Goal: Task Accomplishment & Management: Complete application form

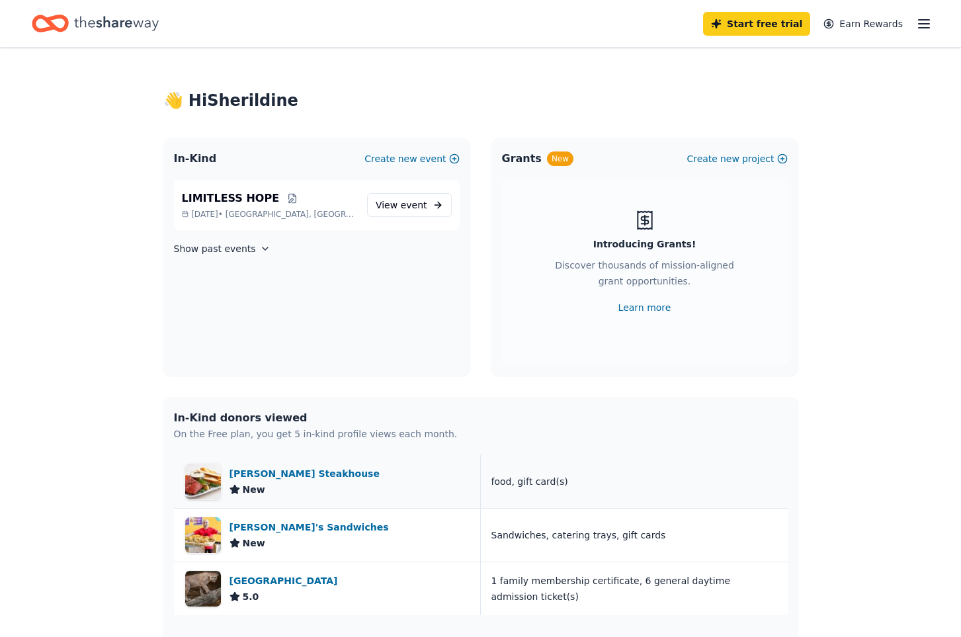
click at [284, 479] on div "[PERSON_NAME] Steakhouse" at bounding box center [306, 473] width 155 height 16
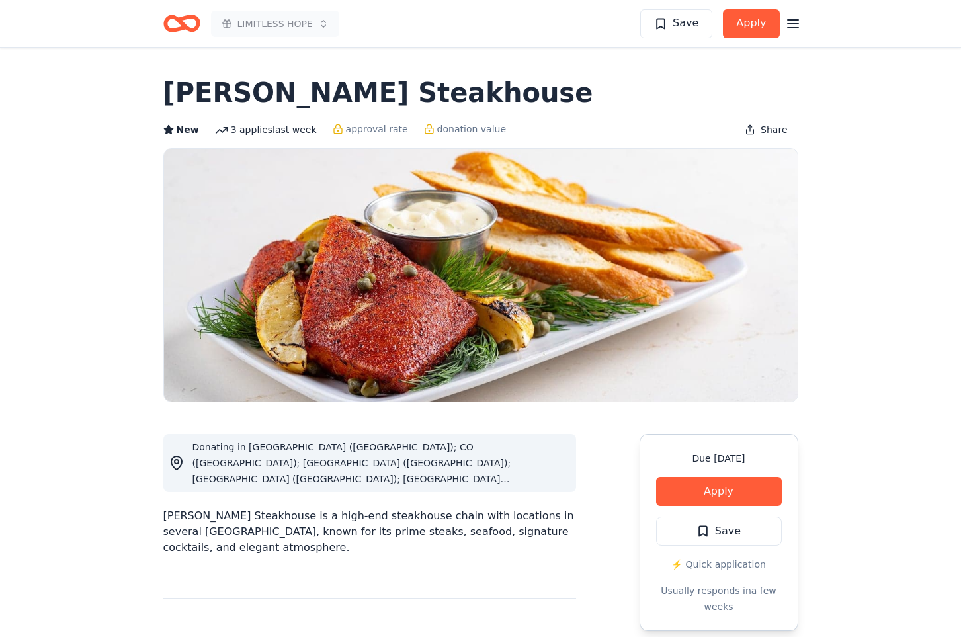
scroll to position [1289, 0]
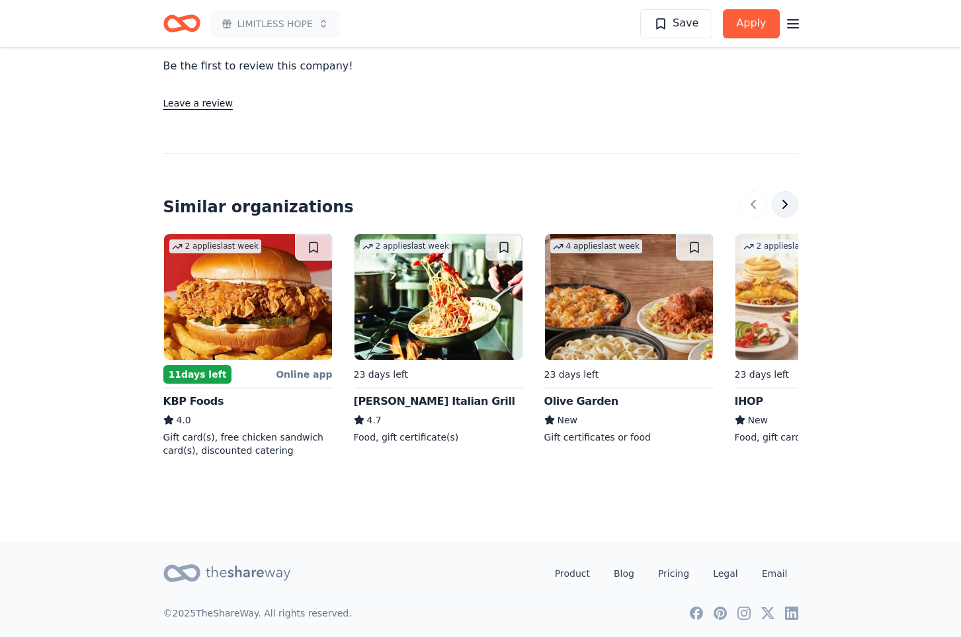
click at [789, 210] on button at bounding box center [784, 204] width 26 height 26
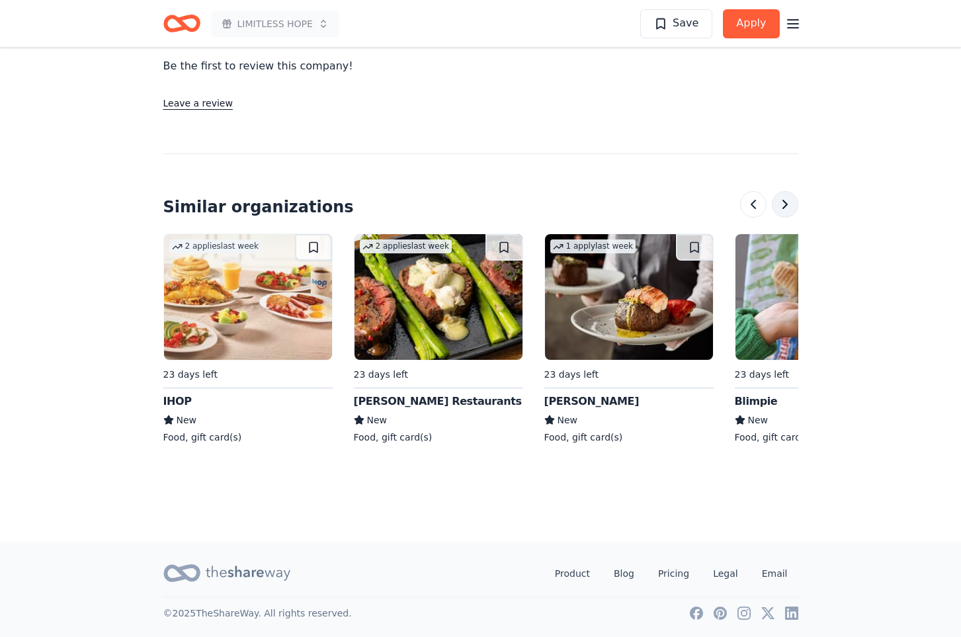
click at [789, 210] on button at bounding box center [784, 204] width 26 height 26
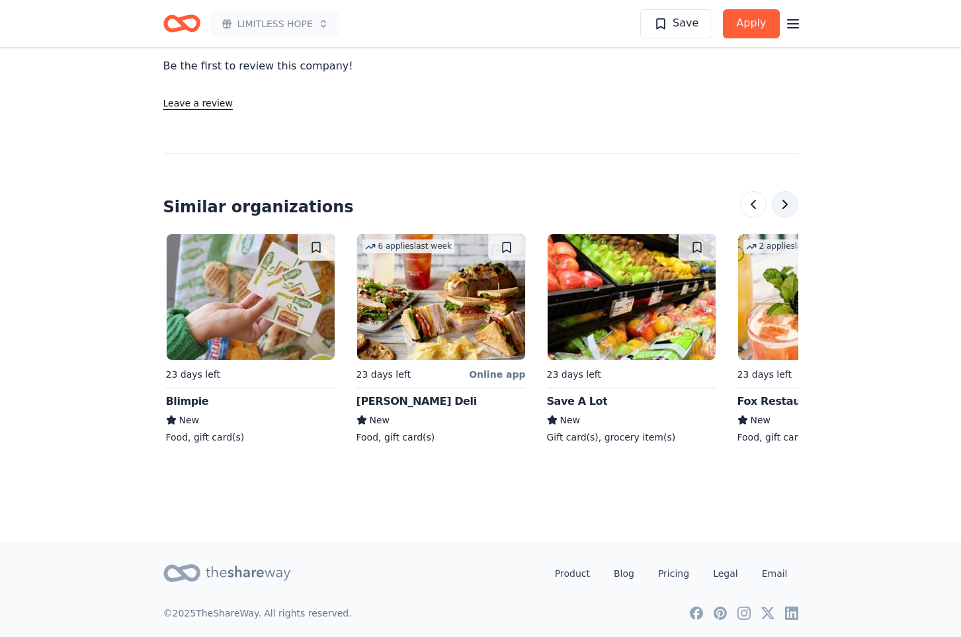
scroll to position [0, 1142]
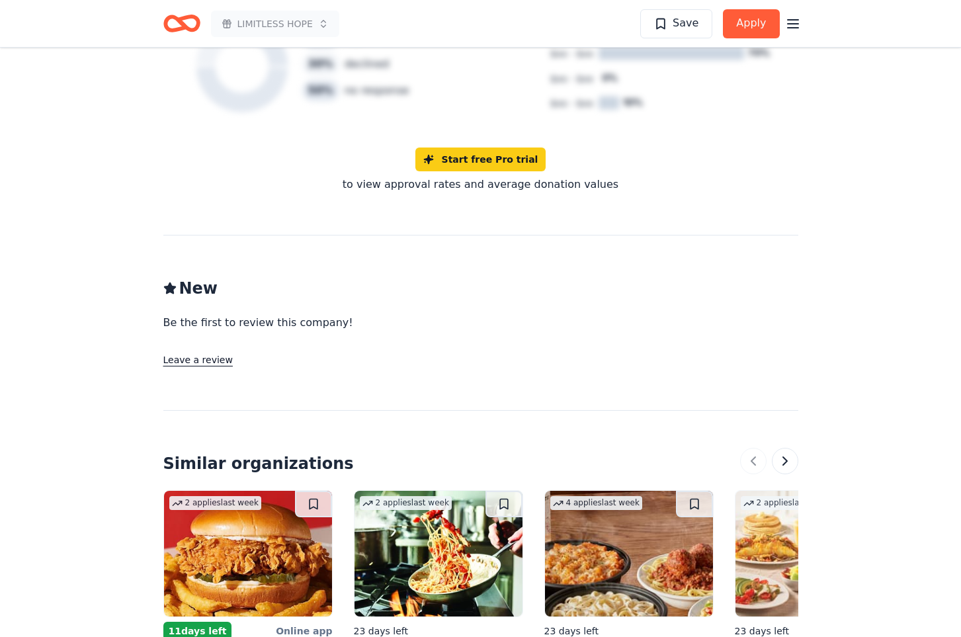
scroll to position [1256, 0]
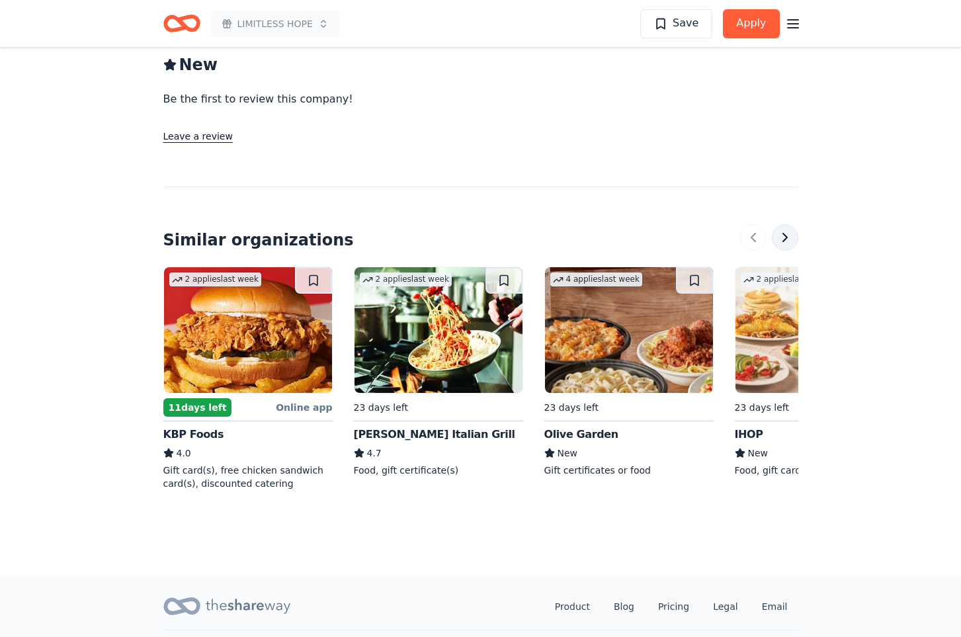
click at [783, 229] on button at bounding box center [784, 237] width 26 height 26
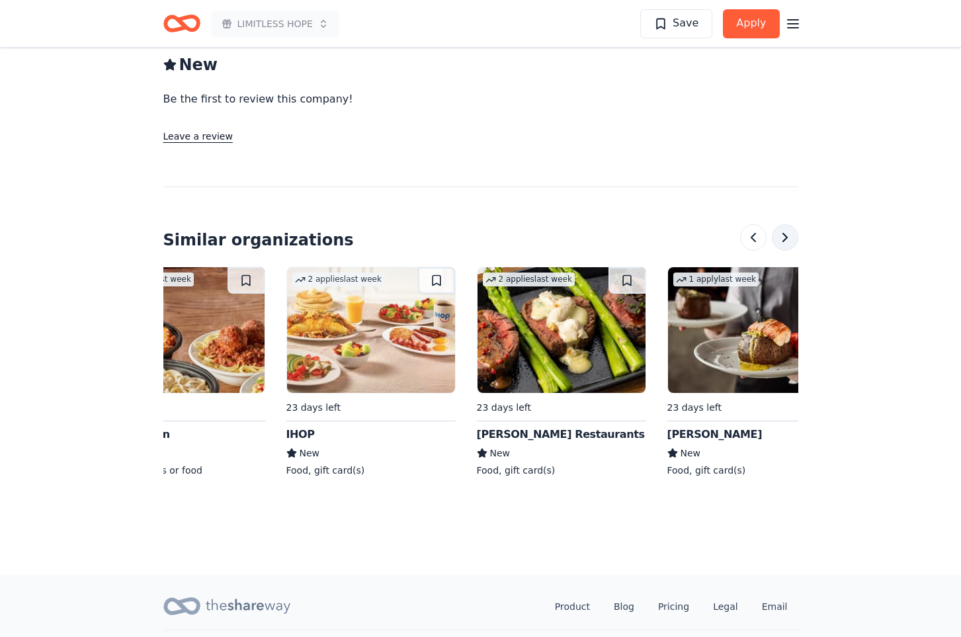
scroll to position [0, 571]
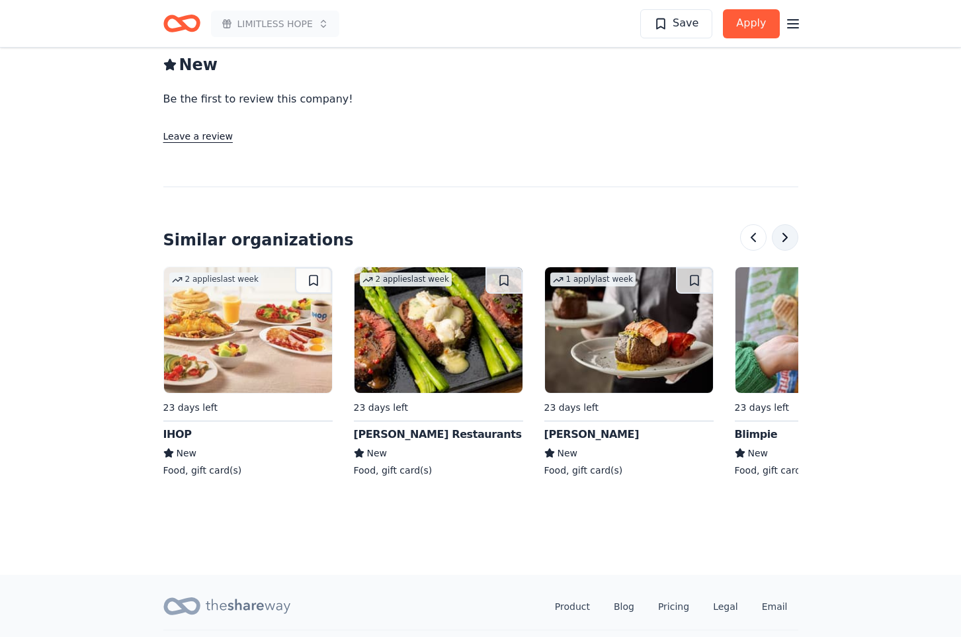
click at [785, 241] on button at bounding box center [784, 237] width 26 height 26
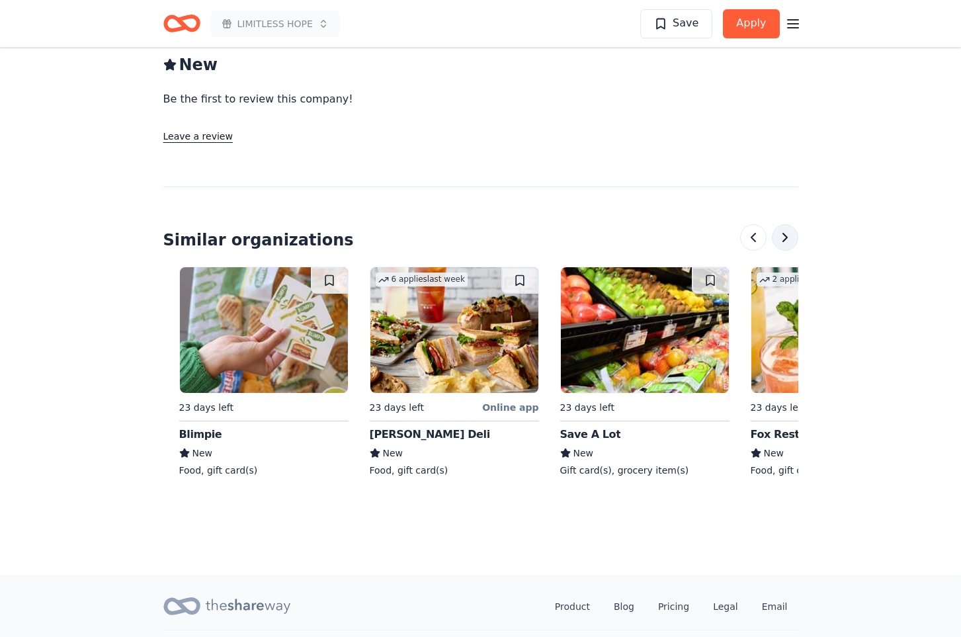
scroll to position [0, 1142]
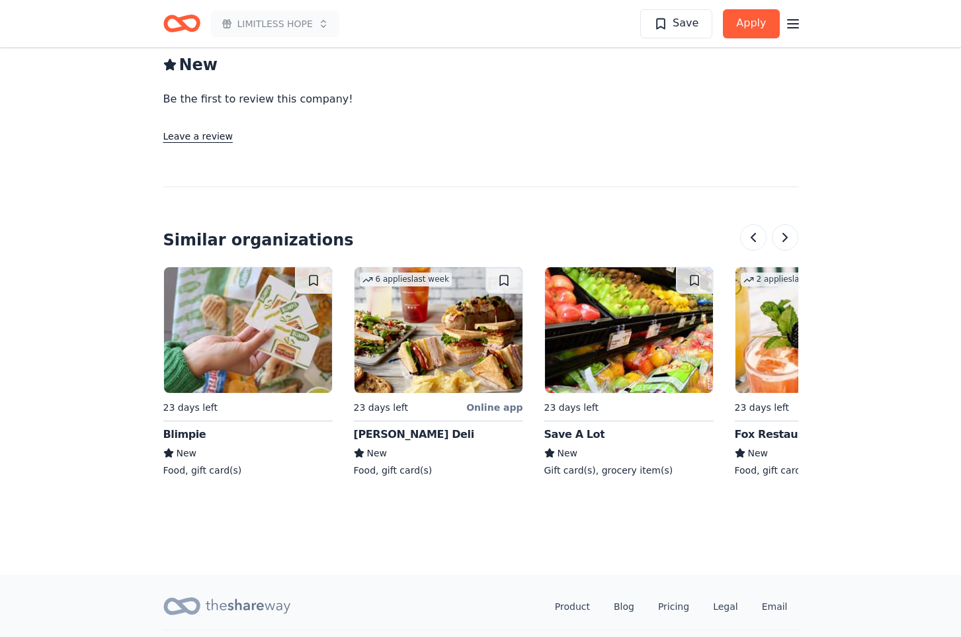
click at [496, 408] on div "Online app" at bounding box center [494, 407] width 56 height 17
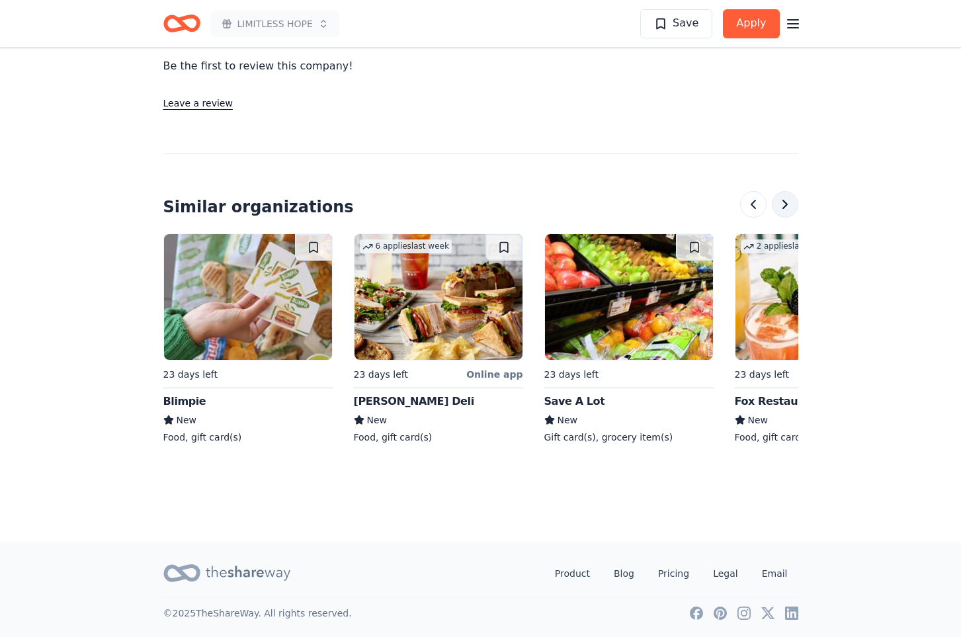
click at [781, 196] on button at bounding box center [784, 204] width 26 height 26
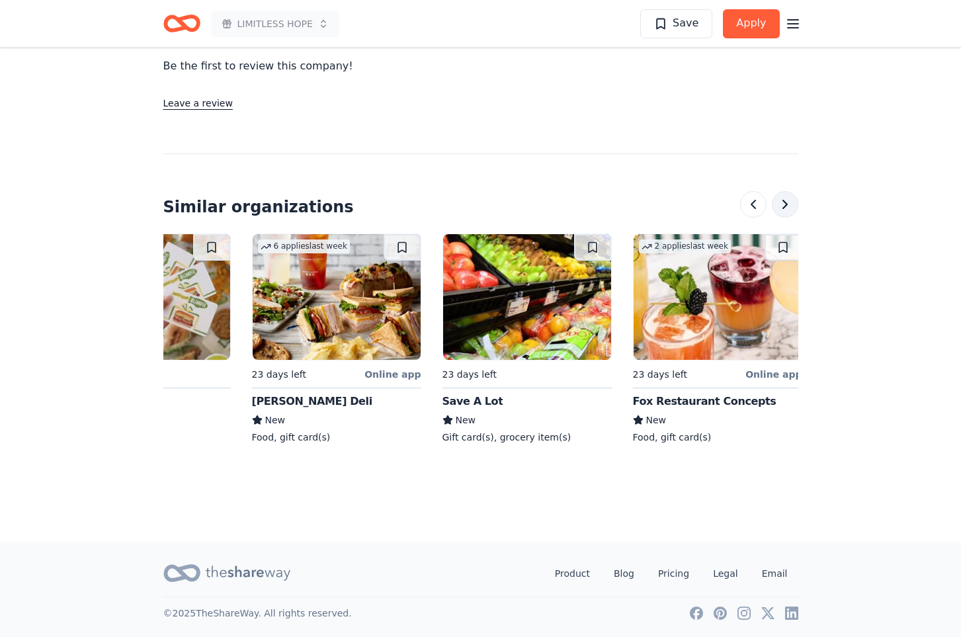
scroll to position [0, 1248]
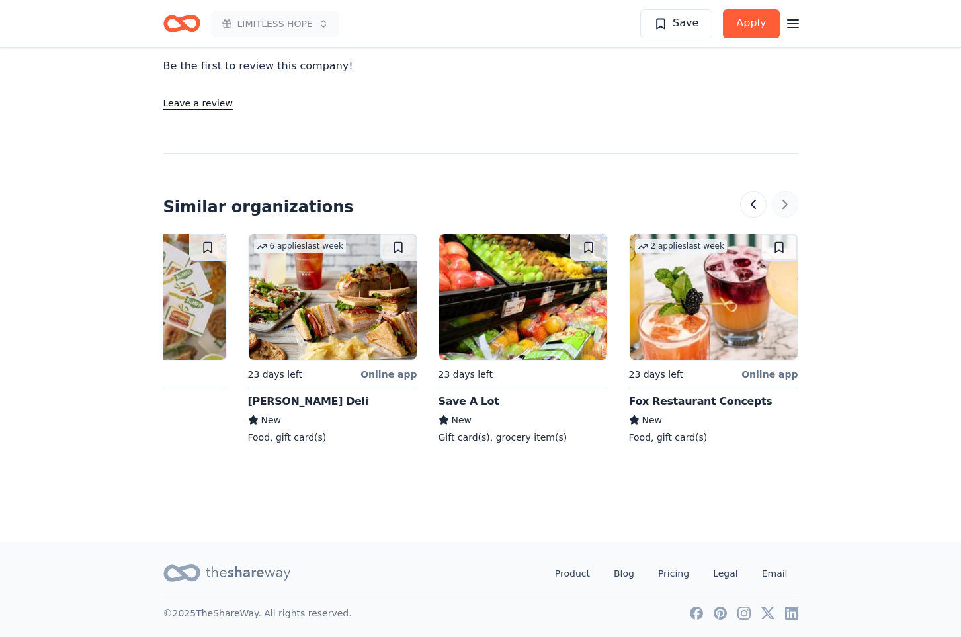
click at [781, 196] on div at bounding box center [769, 204] width 58 height 26
click at [744, 206] on button at bounding box center [753, 204] width 26 height 26
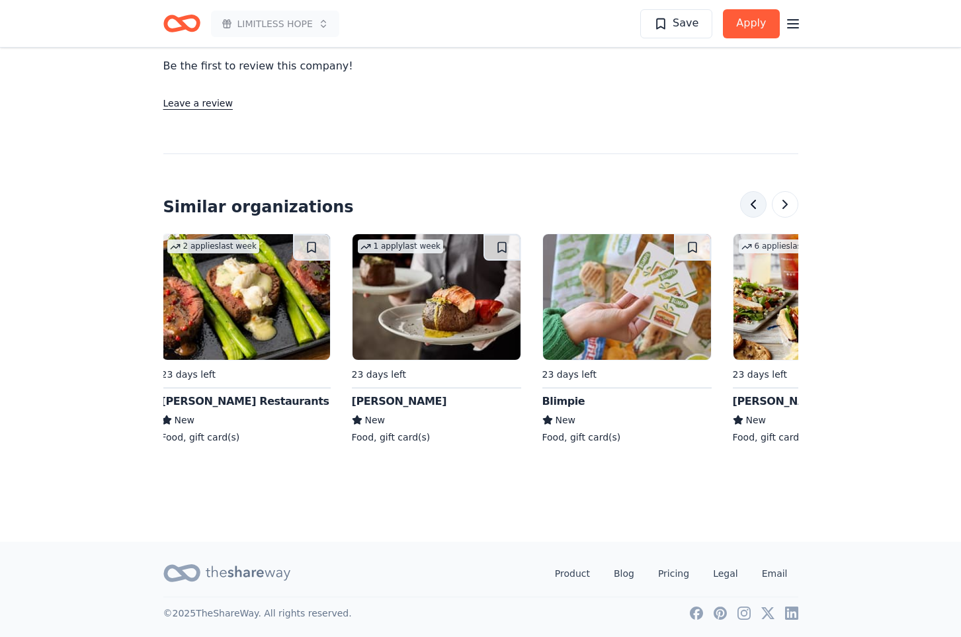
scroll to position [0, 762]
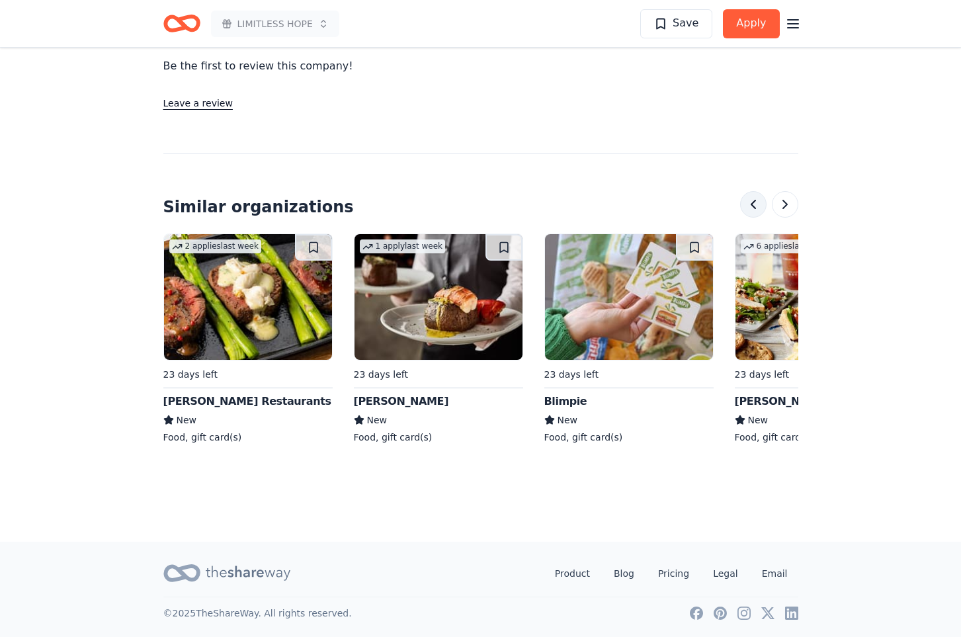
click at [744, 207] on button at bounding box center [753, 204] width 26 height 26
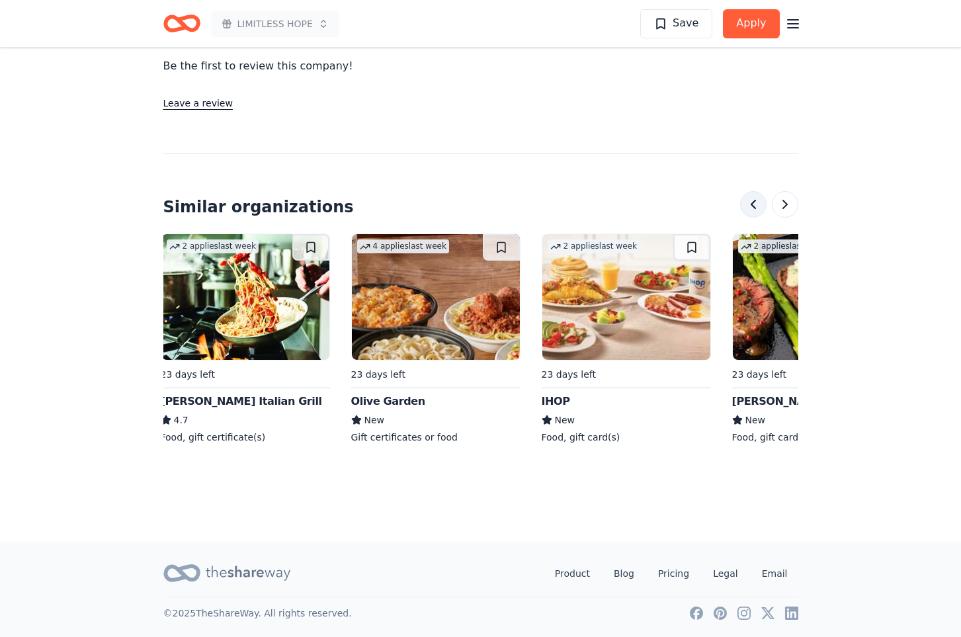
scroll to position [0, 190]
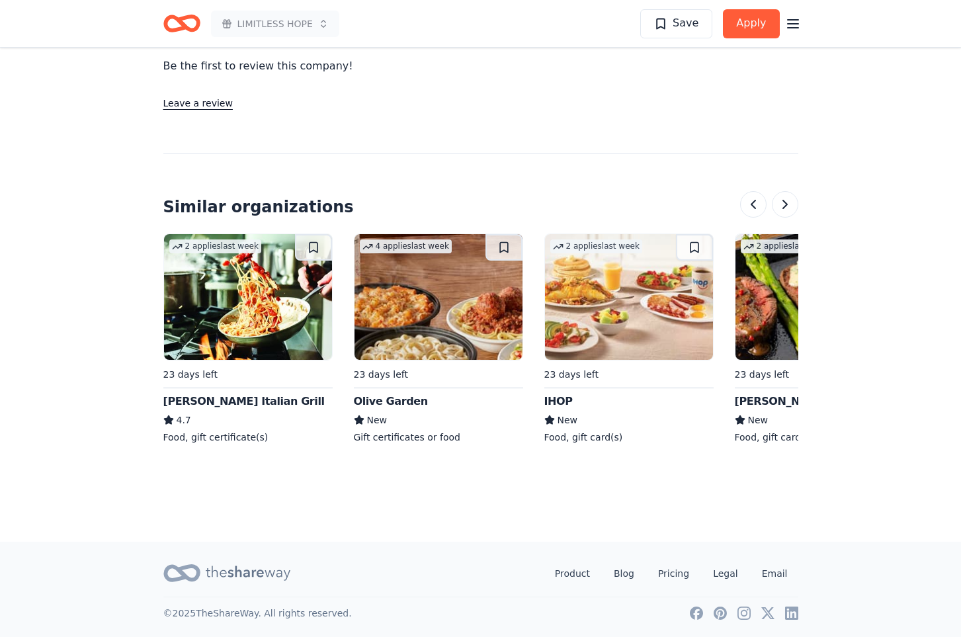
click at [385, 411] on div "Olive Garden New Gift certificates or food" at bounding box center [438, 418] width 169 height 50
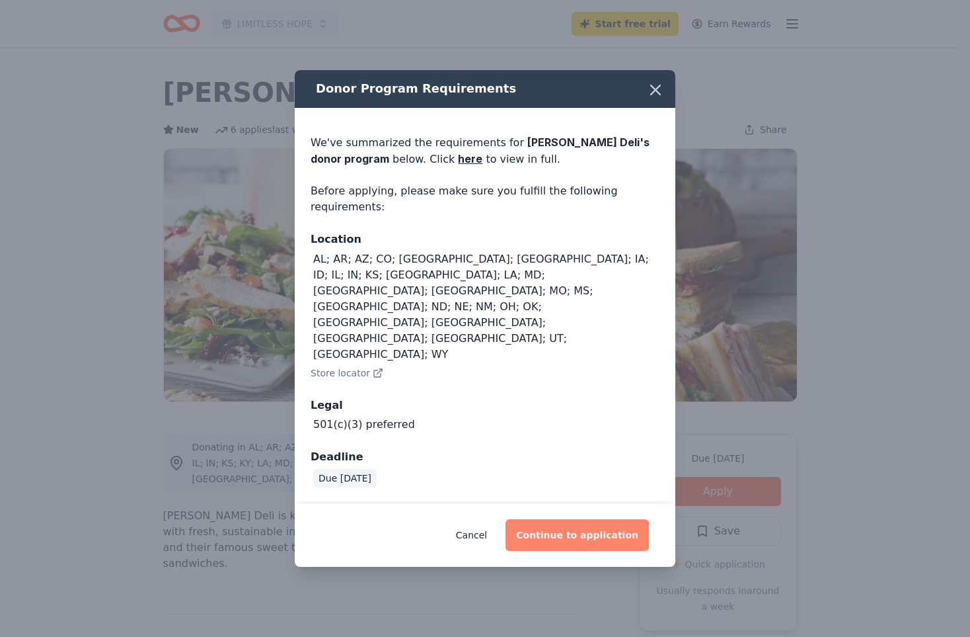
click at [564, 519] on button "Continue to application" at bounding box center [577, 535] width 143 height 32
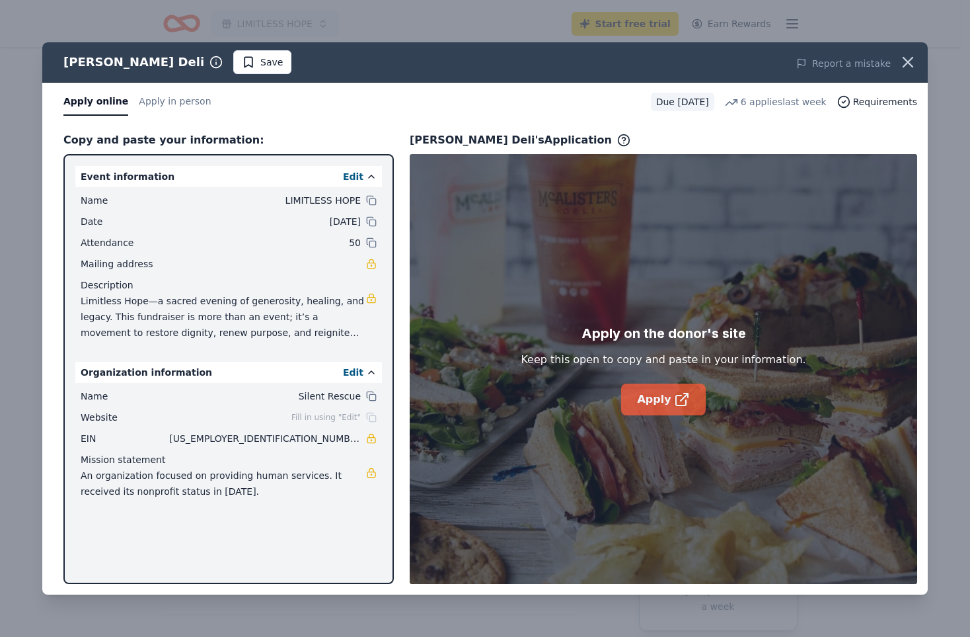
click at [658, 401] on link "Apply" at bounding box center [663, 399] width 84 height 32
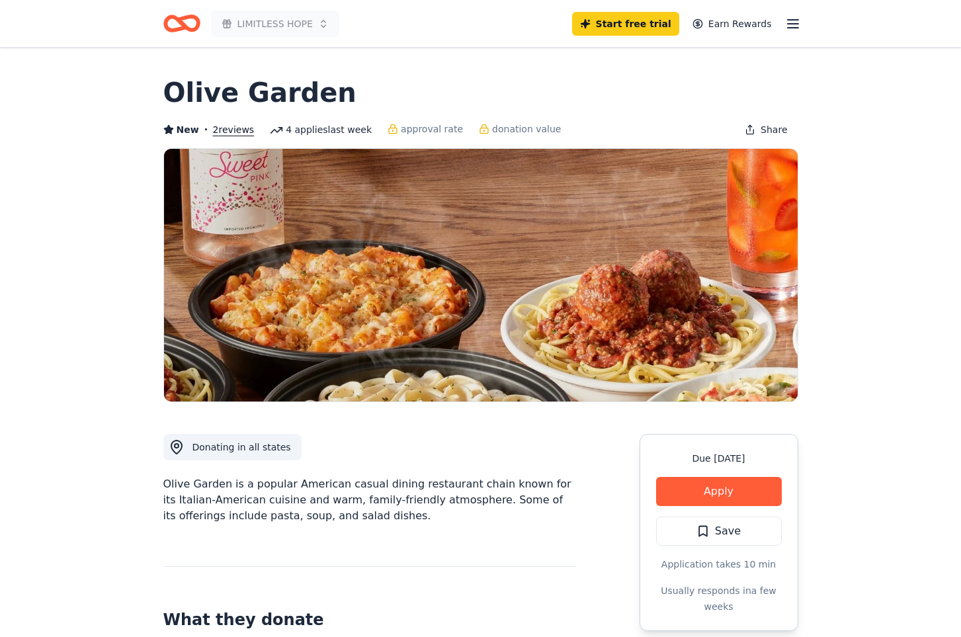
scroll to position [198, 0]
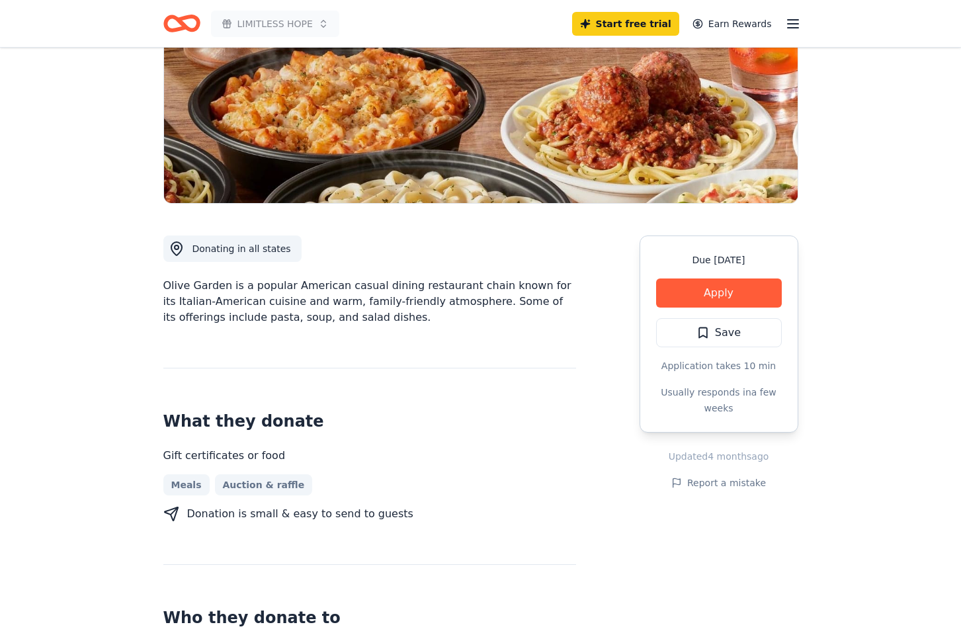
click at [719, 297] on button "Apply" at bounding box center [719, 292] width 126 height 29
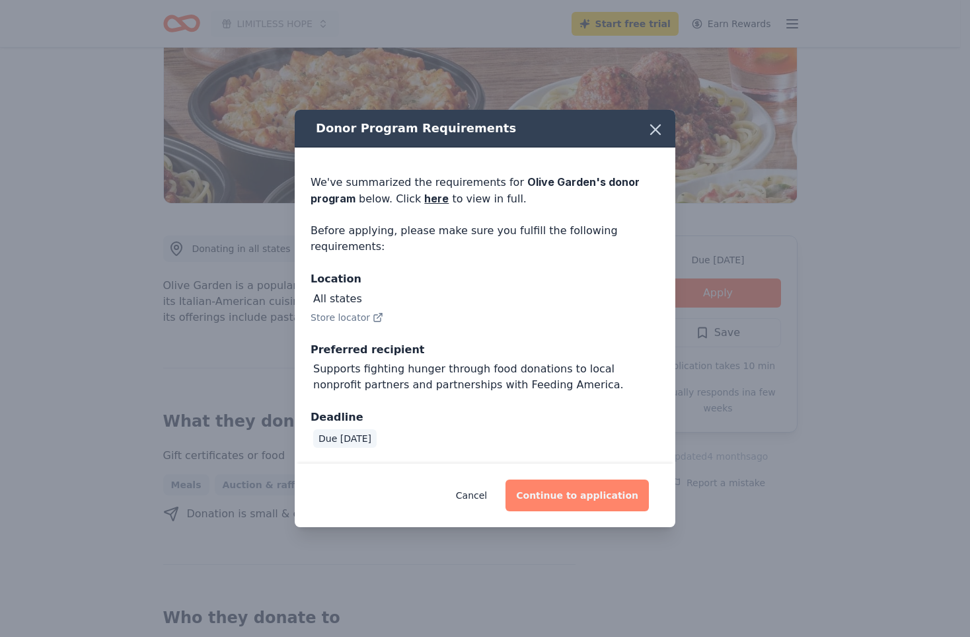
click at [589, 493] on button "Continue to application" at bounding box center [577, 495] width 143 height 32
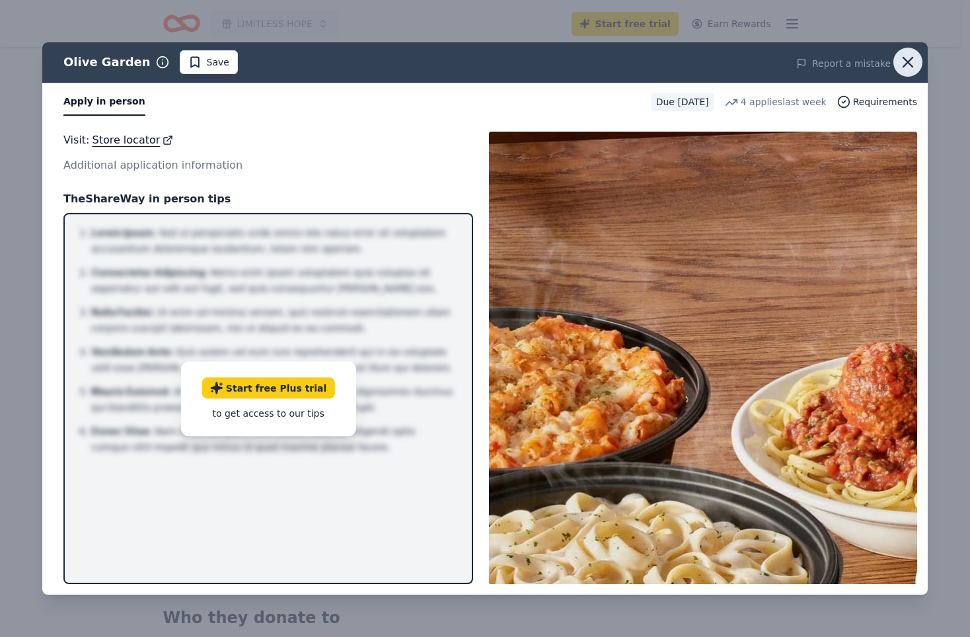
click at [902, 59] on icon "button" at bounding box center [908, 62] width 19 height 19
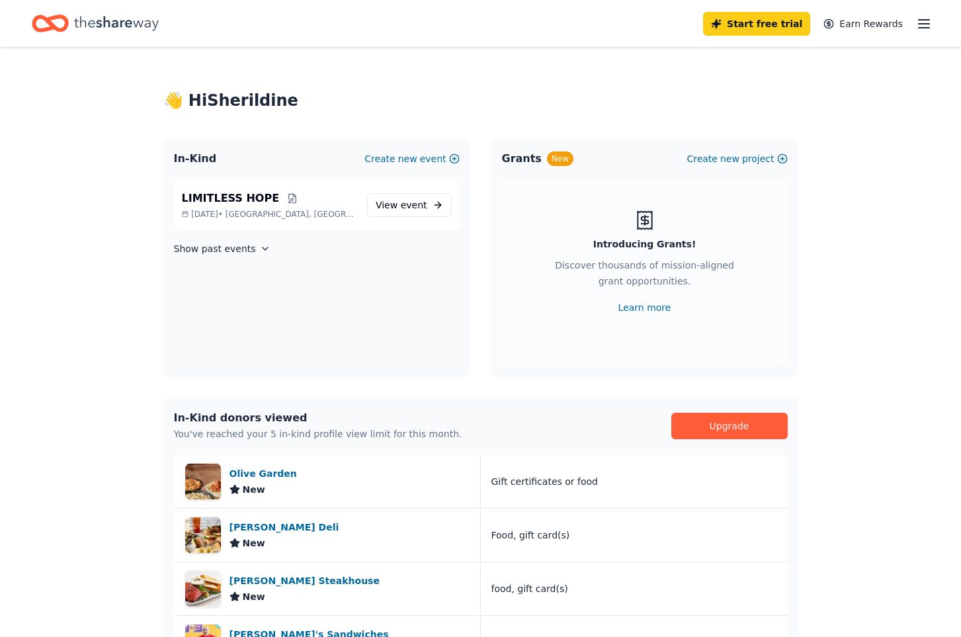
scroll to position [198, 0]
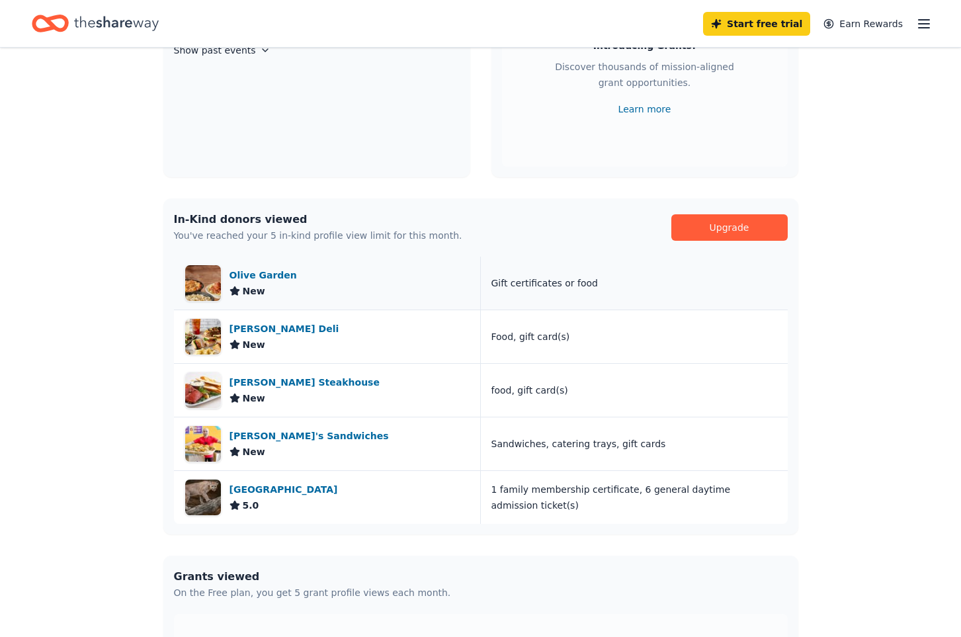
click at [258, 286] on span "New" at bounding box center [254, 291] width 22 height 16
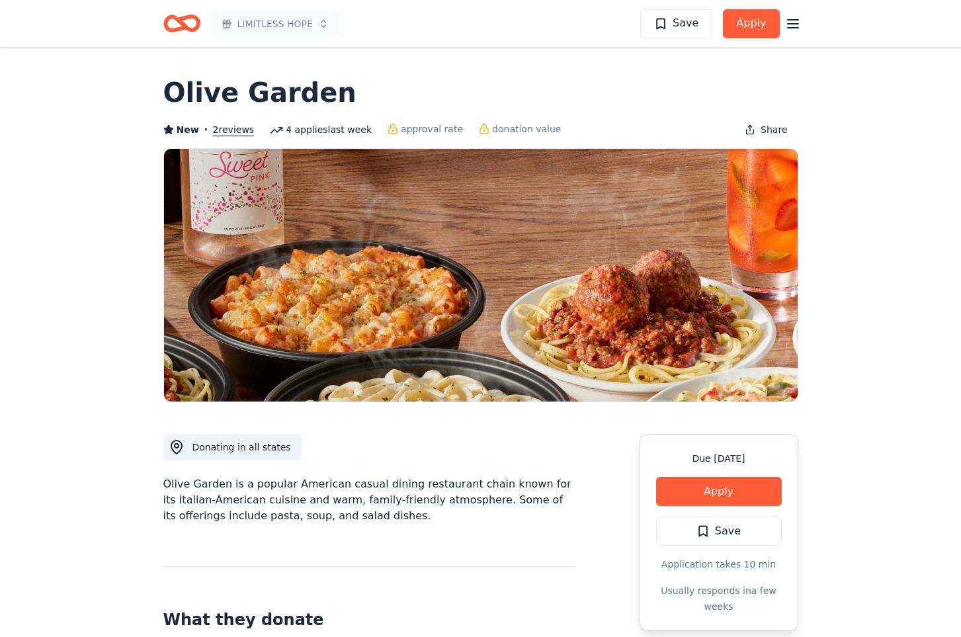
scroll to position [1358, 0]
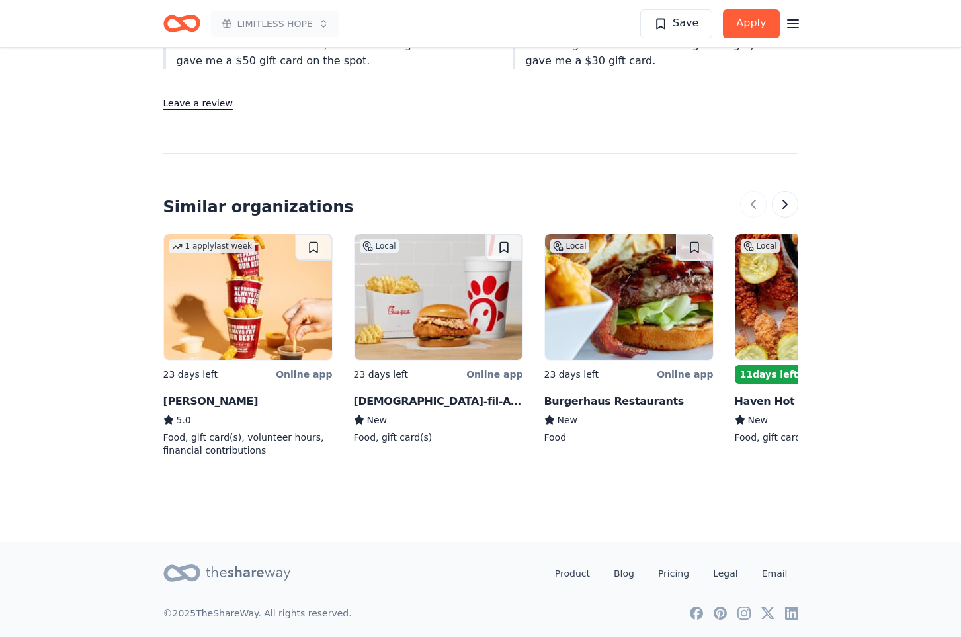
click at [680, 377] on div "Online app" at bounding box center [684, 374] width 56 height 17
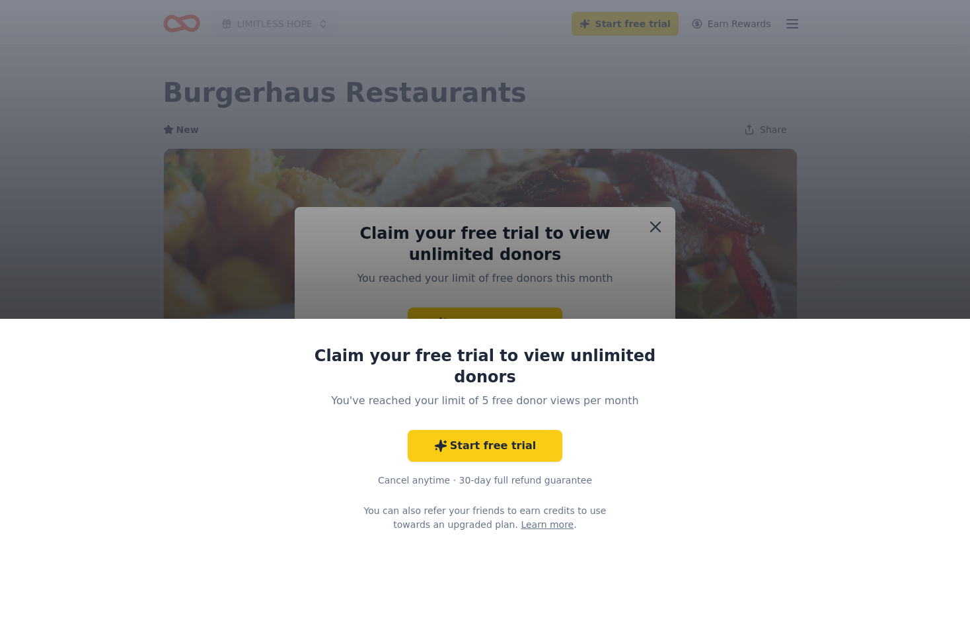
click at [768, 216] on div "Claim your free trial to view unlimited donors You've reached your limit of 5 f…" at bounding box center [485, 318] width 970 height 637
click at [656, 234] on div "Claim your free trial to view unlimited donors You've reached your limit of 5 f…" at bounding box center [485, 318] width 970 height 637
click at [654, 230] on div "Claim your free trial to view unlimited donors You've reached your limit of 5 f…" at bounding box center [485, 318] width 970 height 637
click at [658, 226] on div "Claim your free trial to view unlimited donors You've reached your limit of 5 f…" at bounding box center [485, 318] width 970 height 637
